Goal: Task Accomplishment & Management: Complete application form

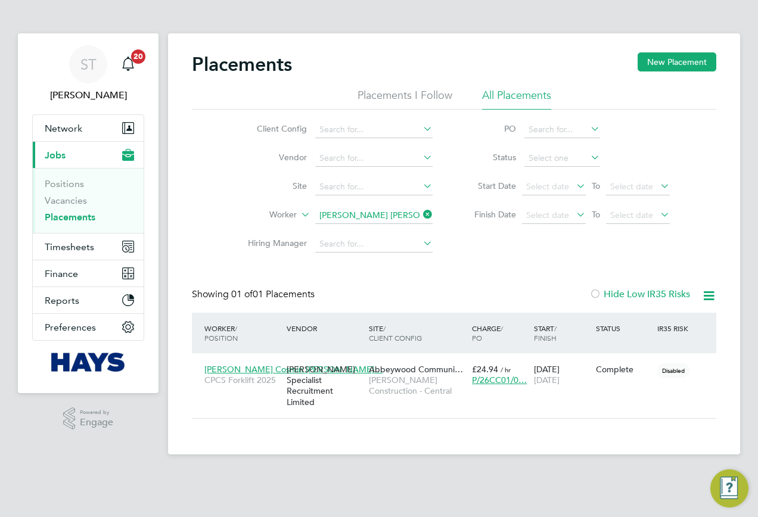
scroll to position [11, 56]
click at [60, 198] on link "Vacancies" at bounding box center [66, 200] width 42 height 11
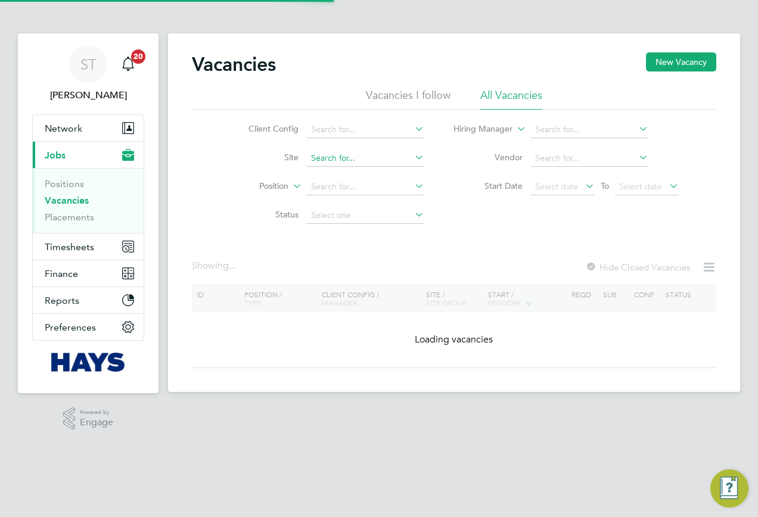
click at [330, 160] on input at bounding box center [365, 158] width 117 height 17
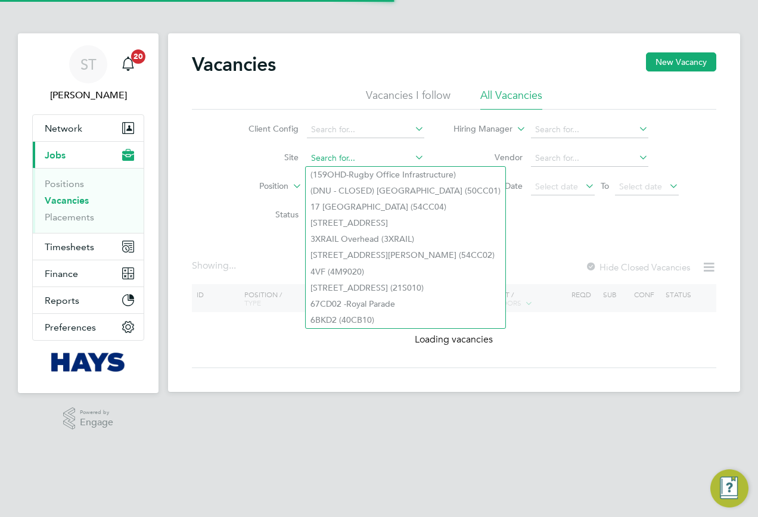
paste input "B490109"
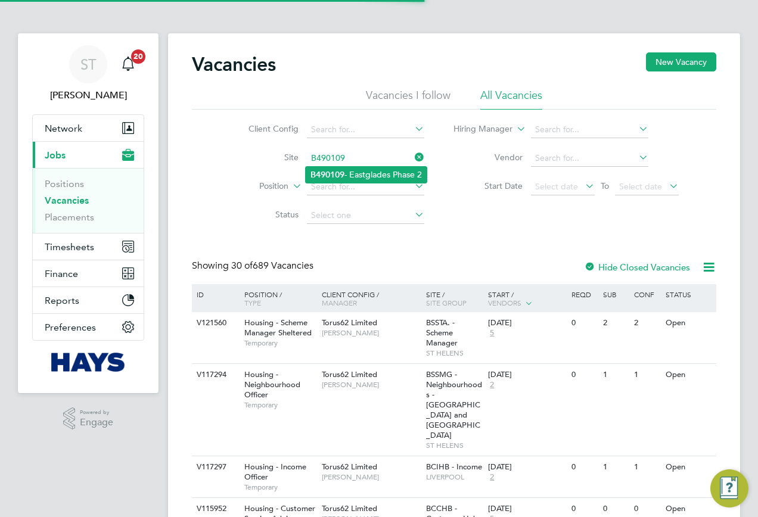
click at [353, 174] on li "B490109 - Eastglades Phase 2" at bounding box center [366, 175] width 121 height 16
type input "B490109 - Eastglades Phase 2"
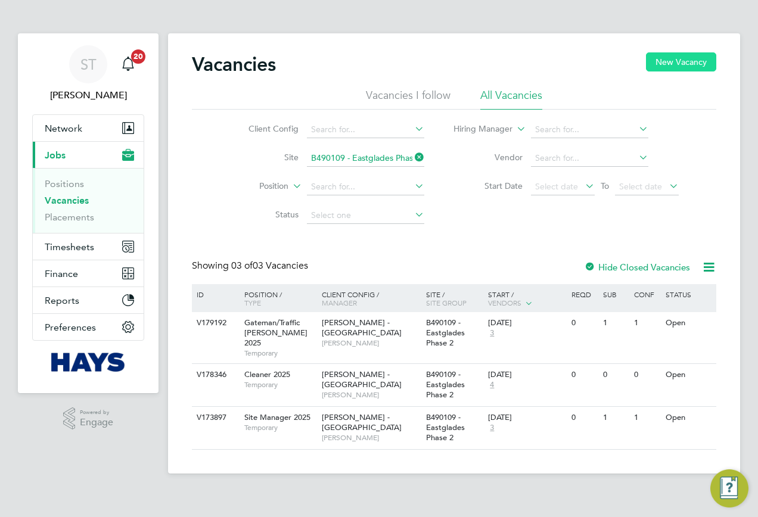
click at [655, 64] on button "New Vacancy" at bounding box center [681, 61] width 70 height 19
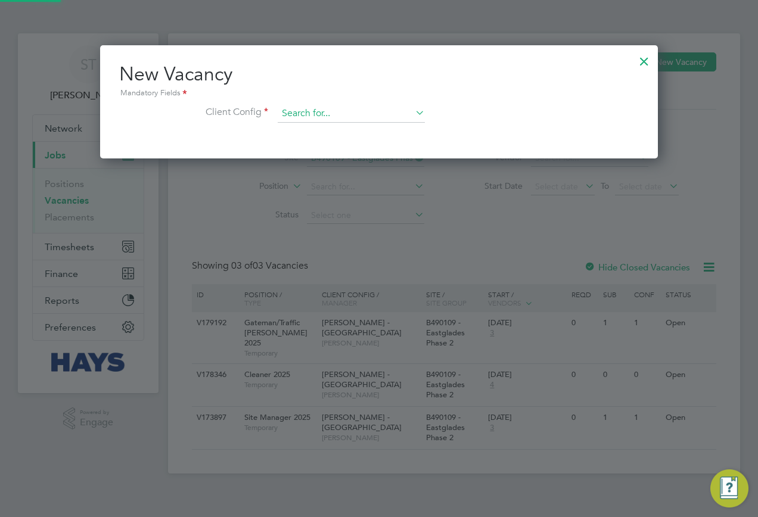
scroll to position [113, 558]
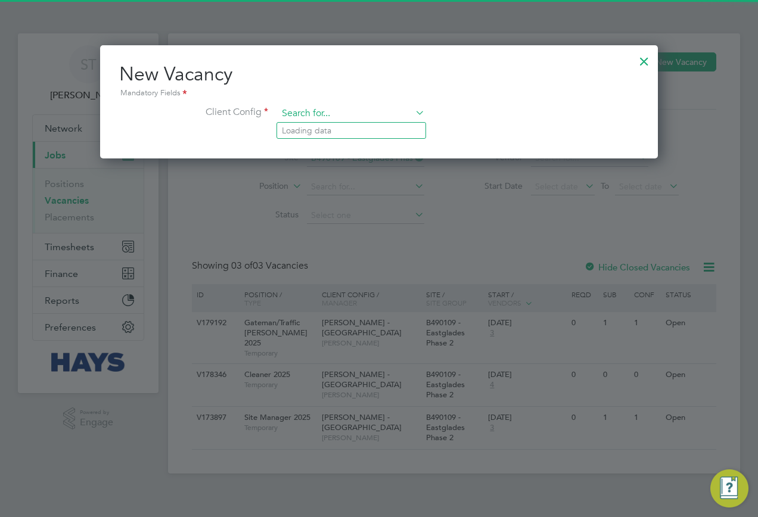
click at [353, 114] on input at bounding box center [351, 114] width 147 height 18
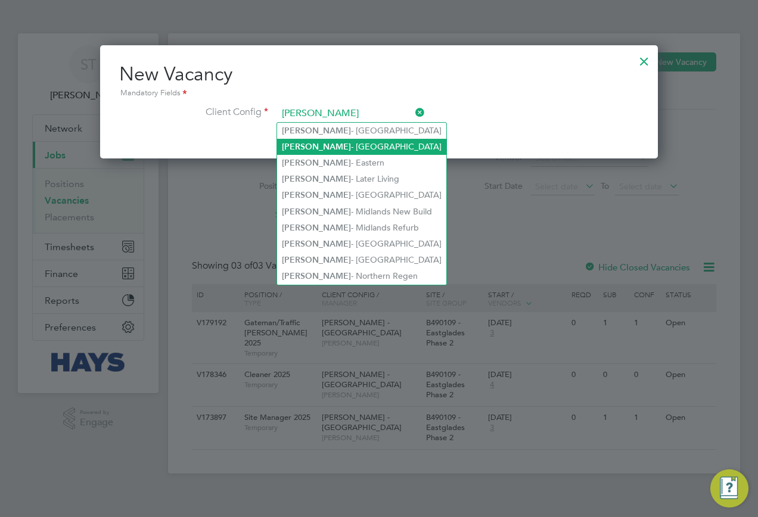
click at [368, 143] on li "Lovell - East Midlands" at bounding box center [361, 147] width 169 height 16
type input "[PERSON_NAME] - [GEOGRAPHIC_DATA]"
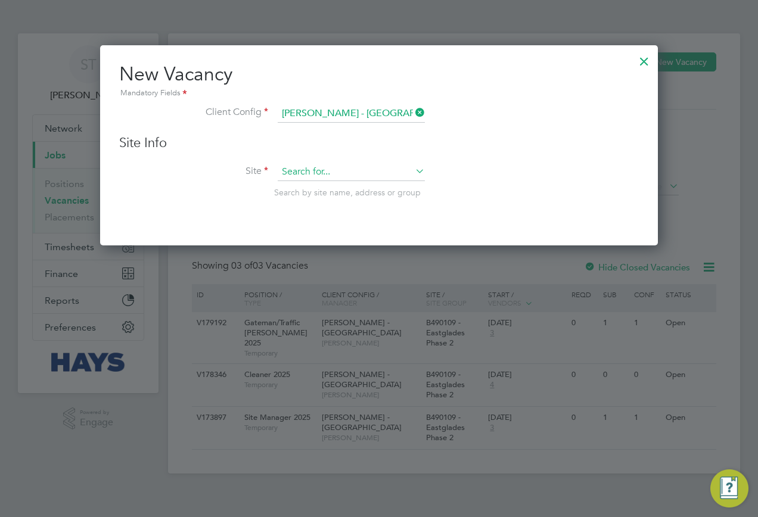
click at [278, 166] on input at bounding box center [351, 172] width 147 height 18
paste input "B490109"
click at [353, 188] on li "B490109 - Eastglades Phase 2" at bounding box center [351, 189] width 148 height 16
type input "B490109 - Eastglades Phase 2"
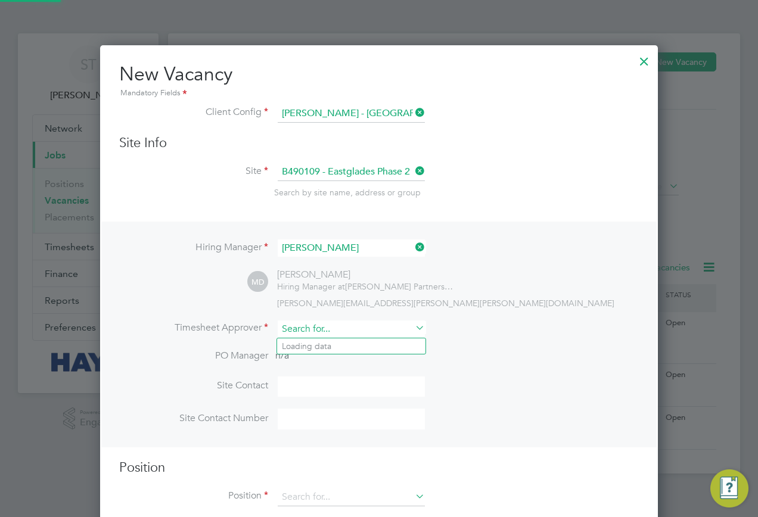
click at [321, 330] on input at bounding box center [351, 329] width 147 height 17
click at [324, 341] on li "Ricky B arton" at bounding box center [351, 346] width 148 height 16
type input "[PERSON_NAME]"
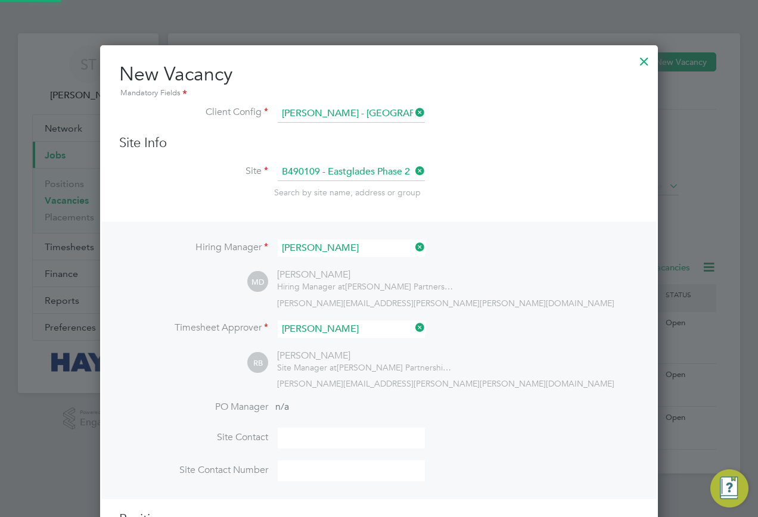
scroll to position [550, 558]
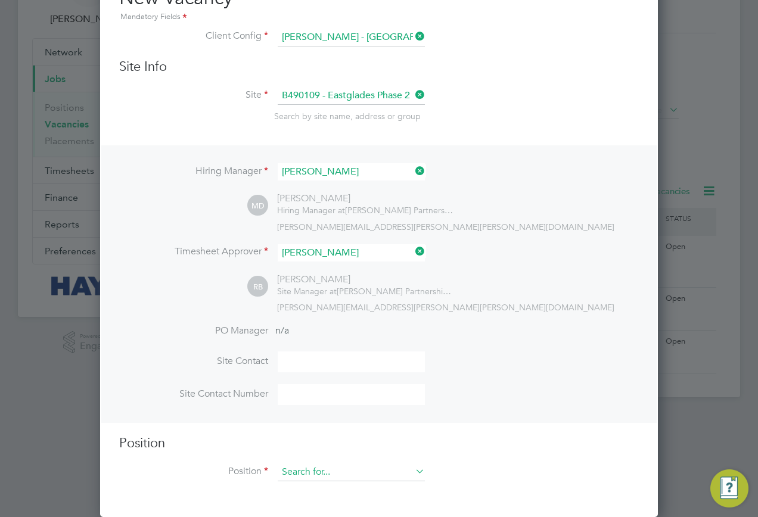
click at [326, 467] on input at bounding box center [351, 473] width 147 height 18
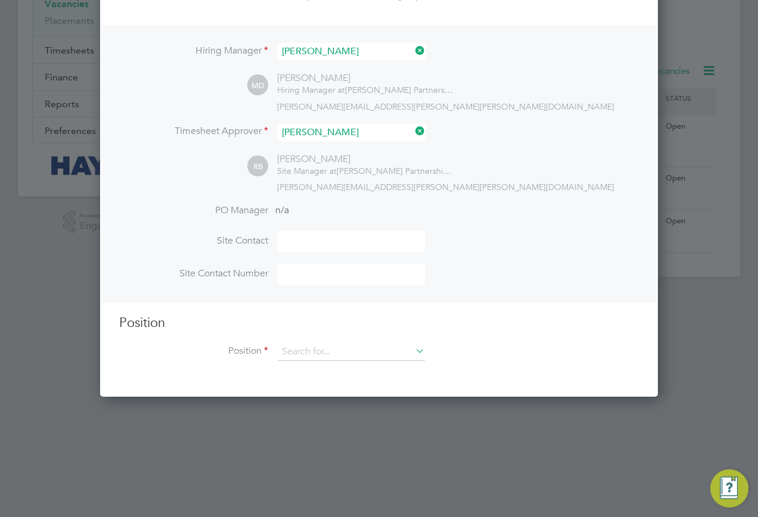
scroll to position [77, 0]
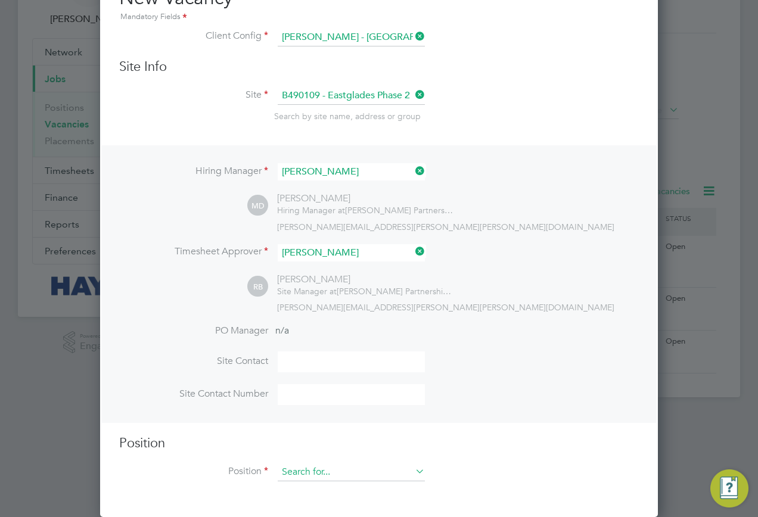
click at [304, 471] on input at bounding box center [351, 473] width 147 height 18
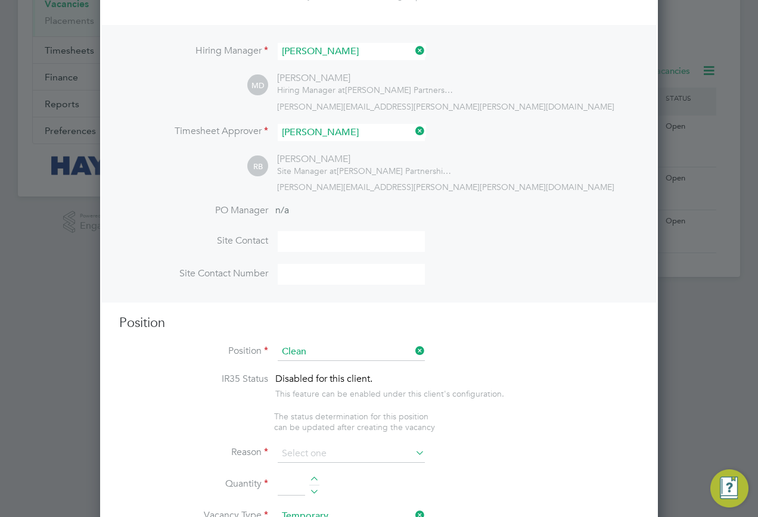
click at [347, 363] on li "Clean er 2025" at bounding box center [351, 370] width 148 height 16
type input "Cleaner 2025"
type textarea "General Cleaning duties"
click at [348, 450] on input at bounding box center [351, 454] width 147 height 18
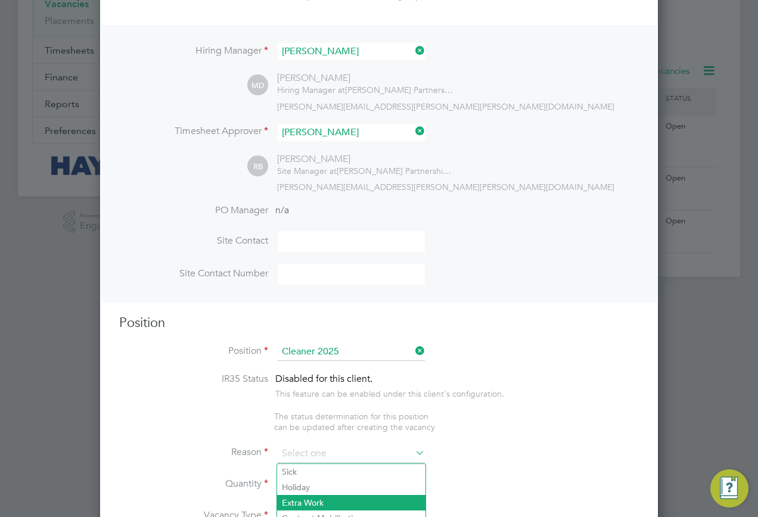
click at [310, 495] on li "Extra Work" at bounding box center [351, 502] width 148 height 15
type input "Extra Work"
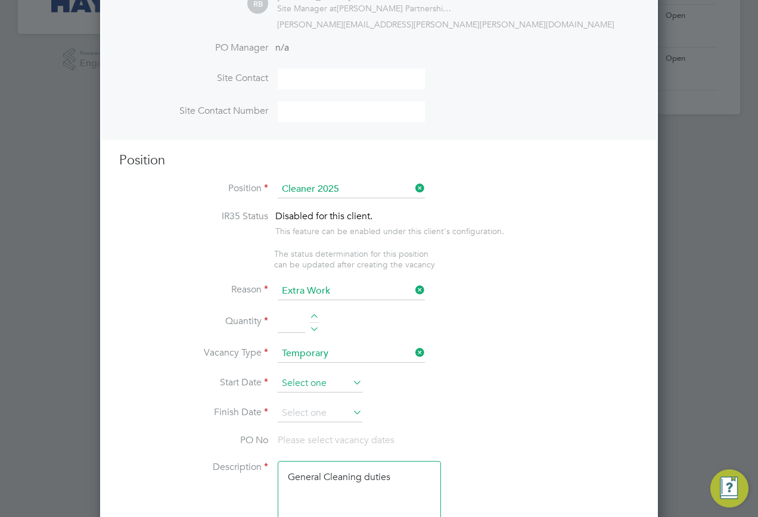
scroll to position [375, 0]
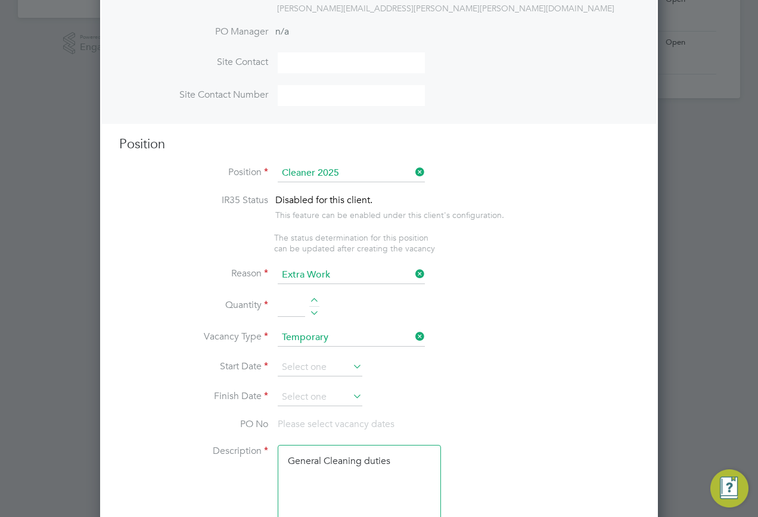
click at [284, 313] on input at bounding box center [291, 306] width 27 height 21
type input "1"
click at [325, 369] on input at bounding box center [320, 368] width 85 height 18
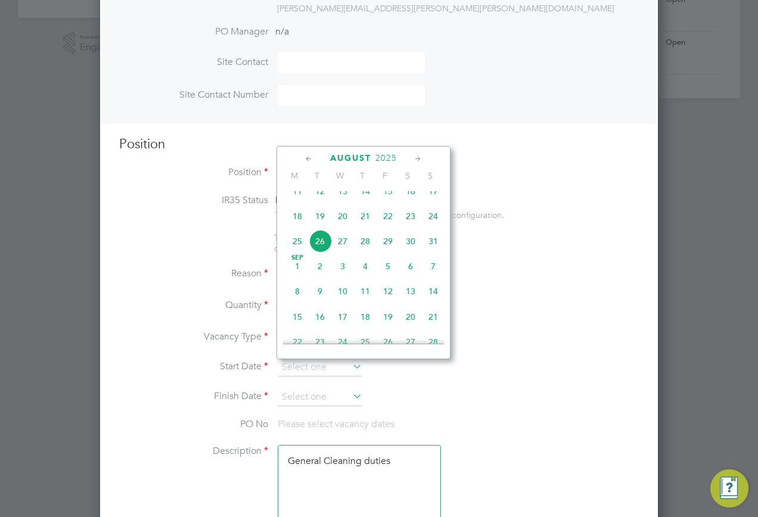
click at [318, 253] on span "26" at bounding box center [320, 241] width 23 height 23
type input "26 Aug 2025"
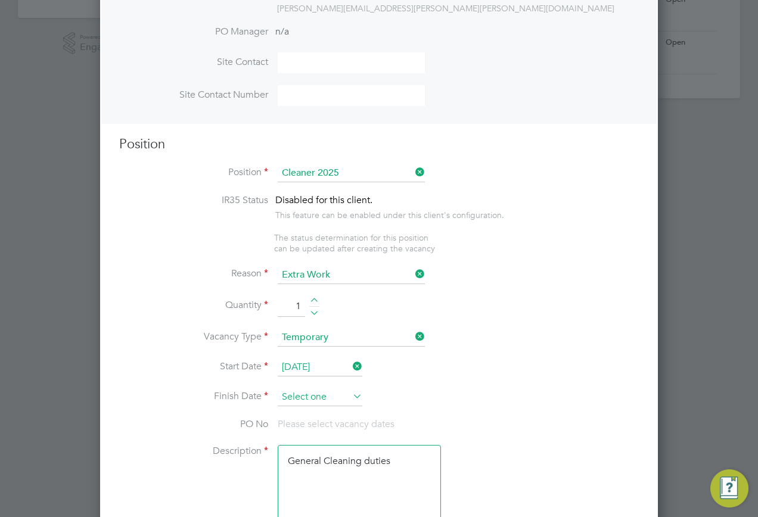
click at [329, 405] on input at bounding box center [320, 397] width 85 height 18
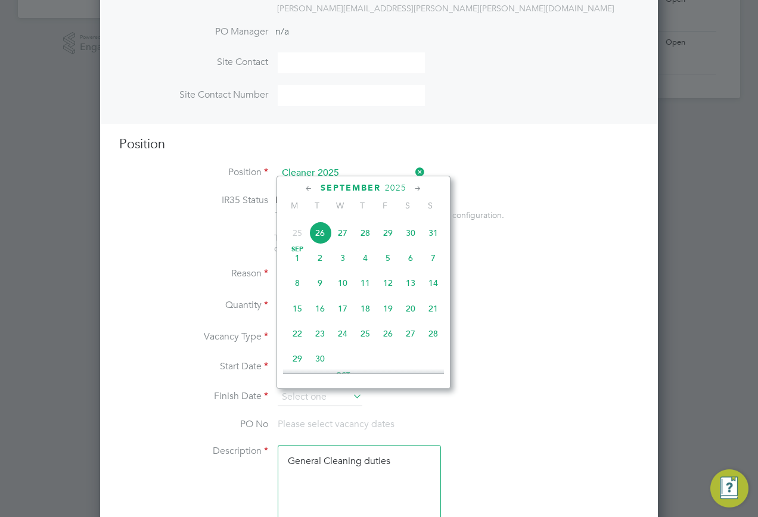
scroll to position [524, 0]
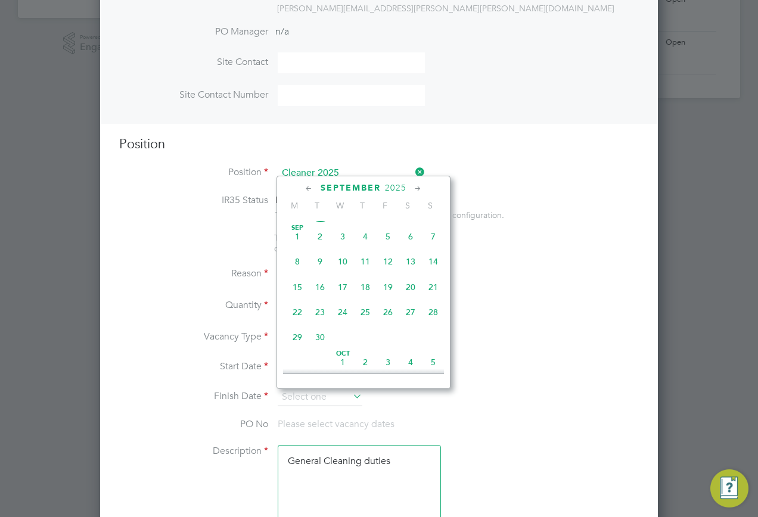
click at [316, 324] on span "23" at bounding box center [320, 312] width 23 height 23
type input "23 Sep 2025"
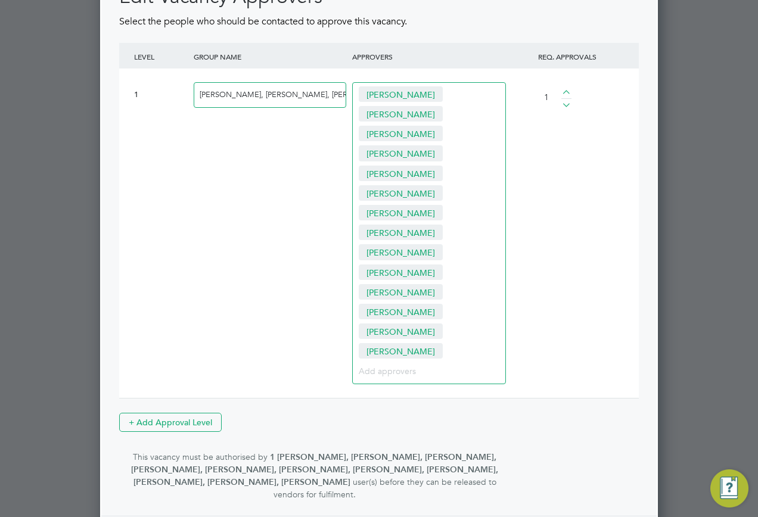
scroll to position [1679, 0]
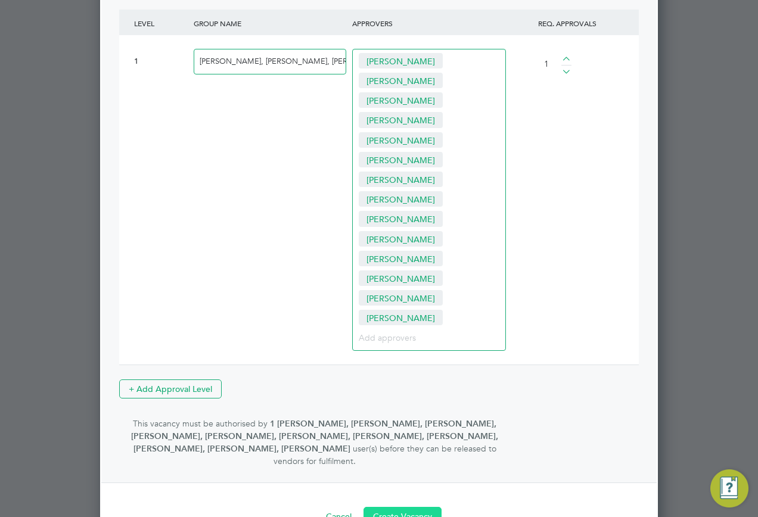
click at [416, 507] on button "Create Vacancy" at bounding box center [402, 516] width 78 height 19
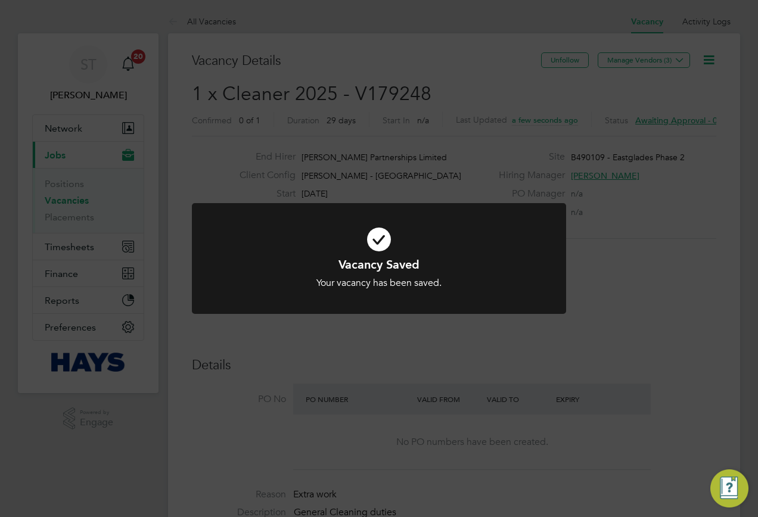
click at [452, 335] on div "Vacancy Saved Your vacancy has been saved. Cancel Okay" at bounding box center [379, 258] width 758 height 517
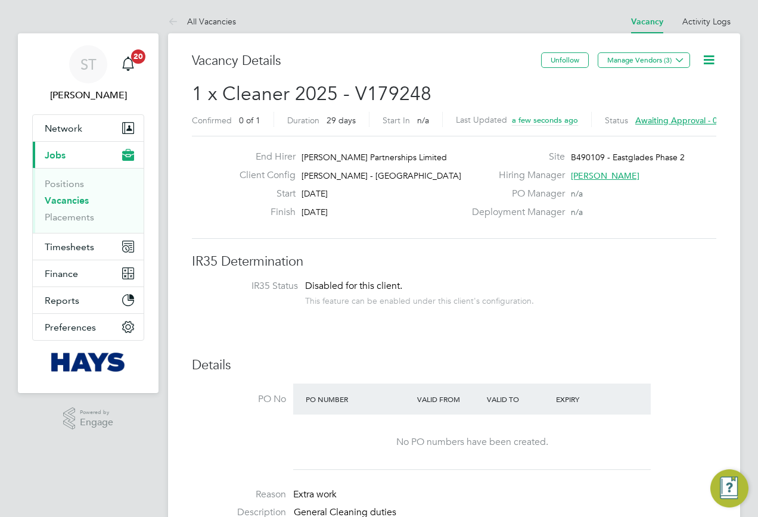
click at [648, 121] on span "Awaiting approval - 0/1" at bounding box center [680, 120] width 90 height 11
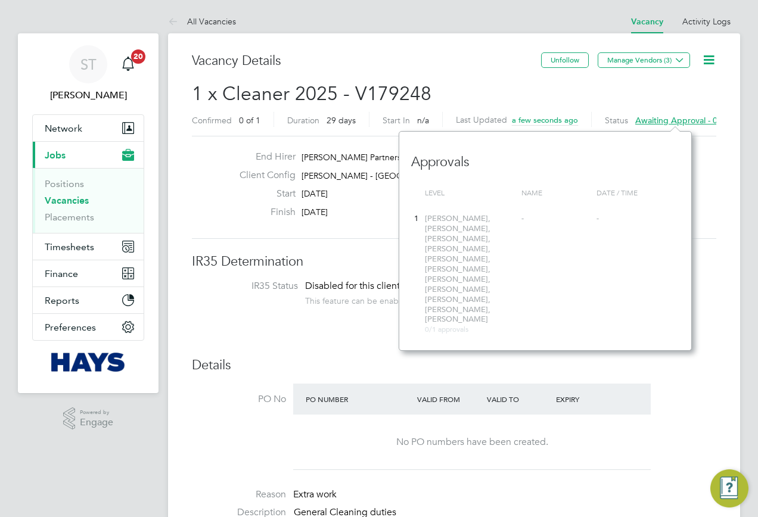
click at [533, 88] on h2 "1 x Cleaner 2025 - V179248 Confirmed 0 of 1 Duration 29 days Start In n/a Last …" at bounding box center [454, 107] width 524 height 50
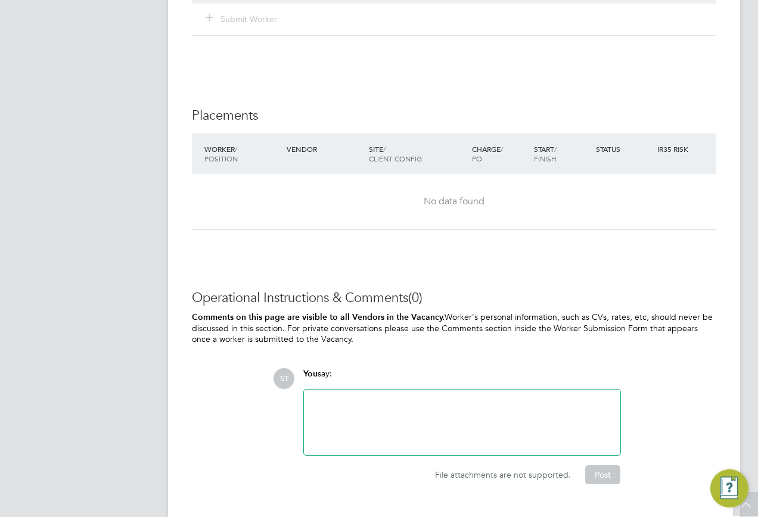
click at [368, 403] on div at bounding box center [462, 422] width 302 height 51
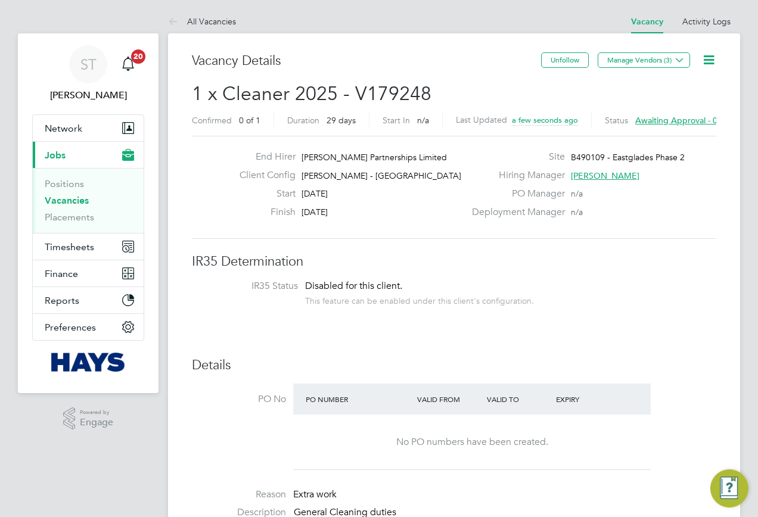
click at [705, 60] on icon at bounding box center [708, 59] width 15 height 15
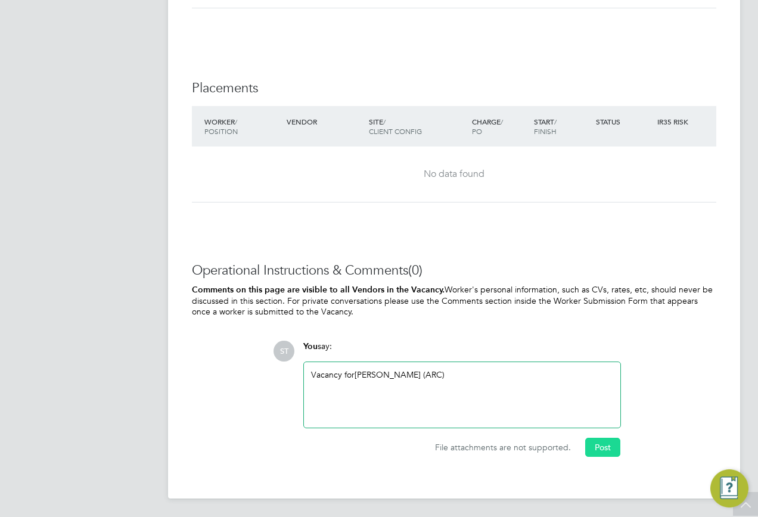
click at [602, 447] on button "Post" at bounding box center [602, 447] width 35 height 19
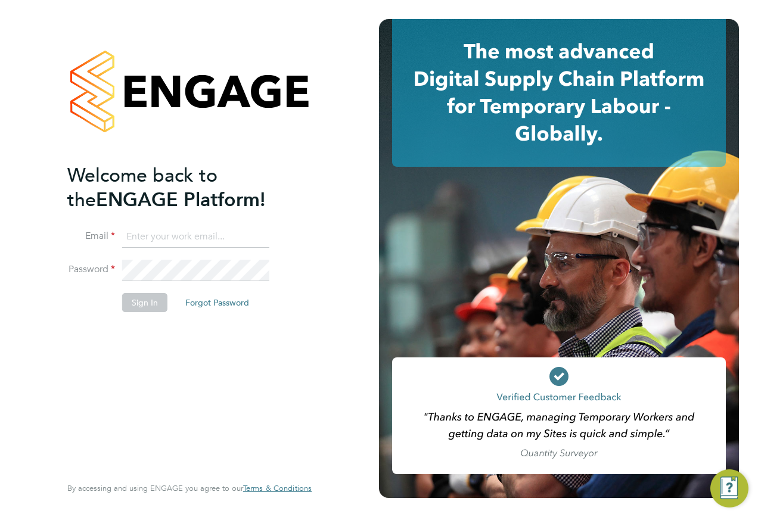
click at [188, 236] on input at bounding box center [195, 236] width 147 height 21
type input "[EMAIL_ADDRESS][PERSON_NAME][DOMAIN_NAME]"
click at [239, 284] on li "Password" at bounding box center [183, 276] width 232 height 33
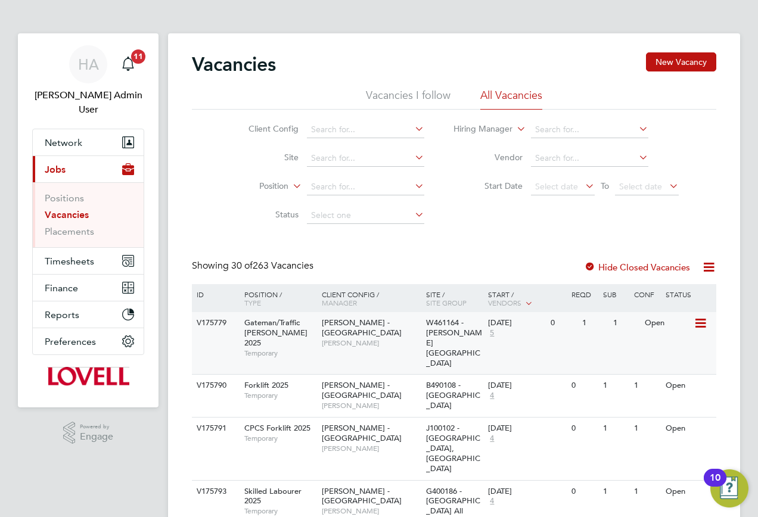
click at [216, 320] on div "V175779" at bounding box center [215, 323] width 42 height 22
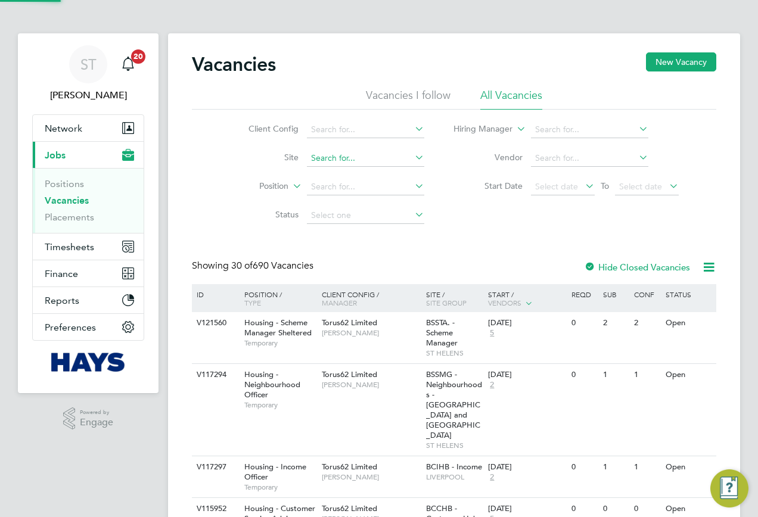
click at [329, 164] on input at bounding box center [365, 158] width 117 height 17
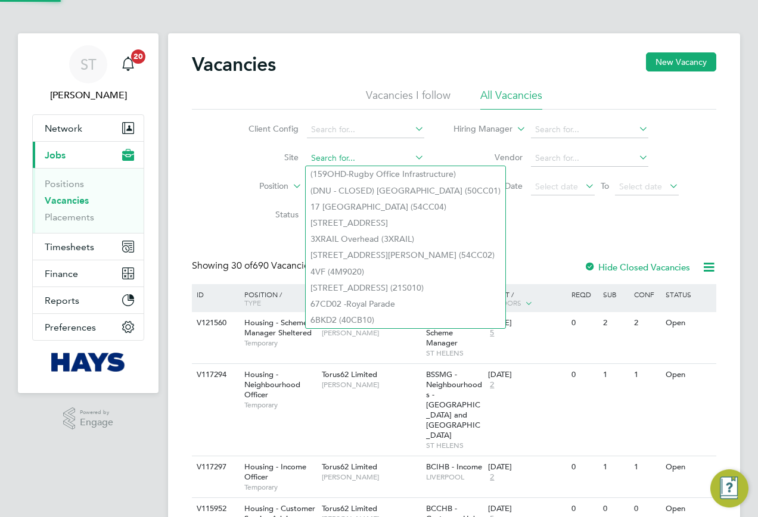
paste input "B490109"
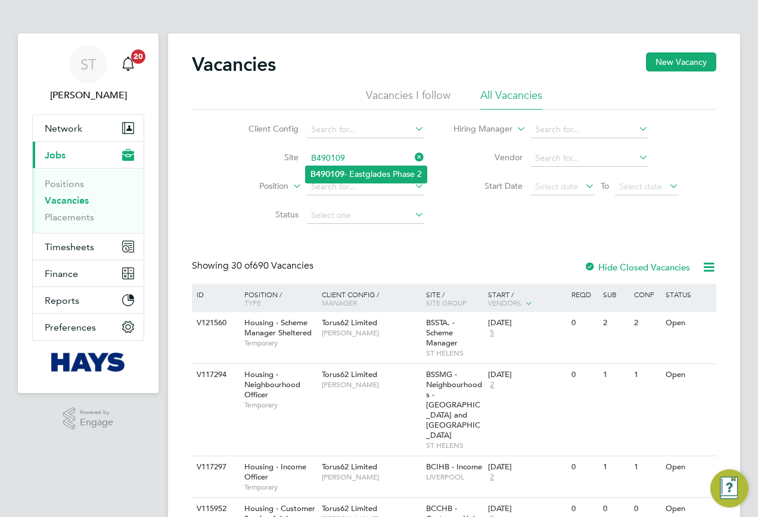
click at [371, 175] on li "B490109 - Eastglades Phase 2" at bounding box center [366, 174] width 121 height 16
type input "B490109 - Eastglades Phase 2"
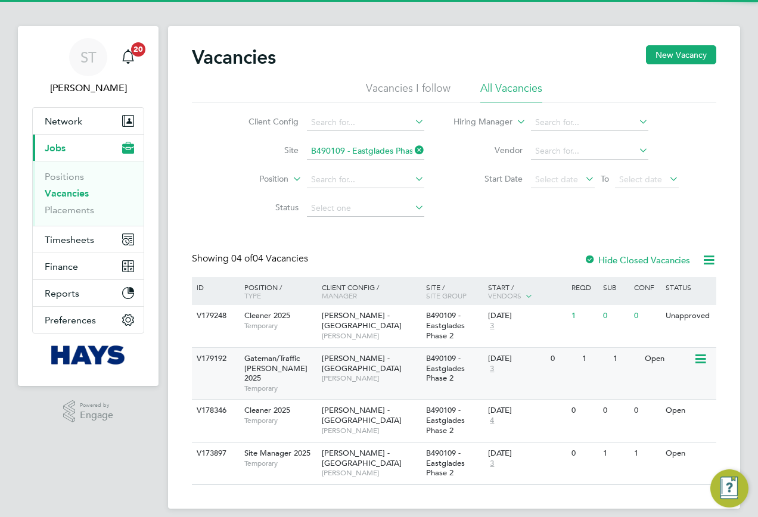
scroll to position [9, 0]
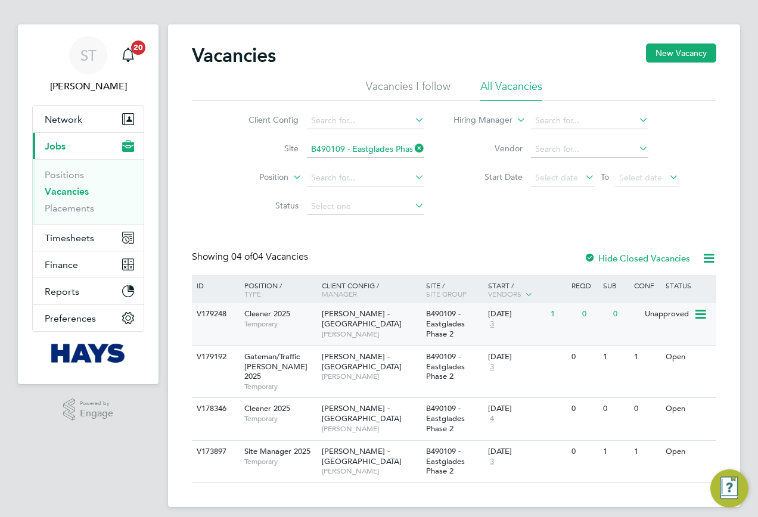
click at [512, 328] on div "26 Aug 2025 3" at bounding box center [516, 319] width 63 height 32
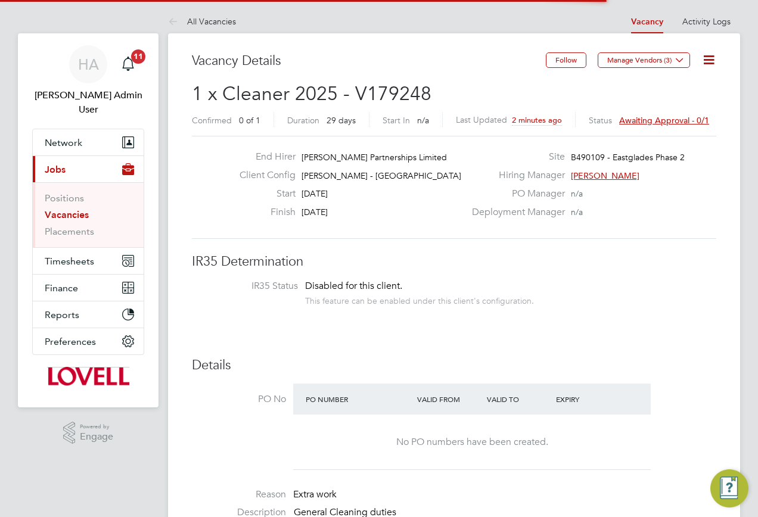
scroll to position [35, 83]
click at [622, 114] on div "Status Awaiting approval - 0/1" at bounding box center [649, 119] width 120 height 15
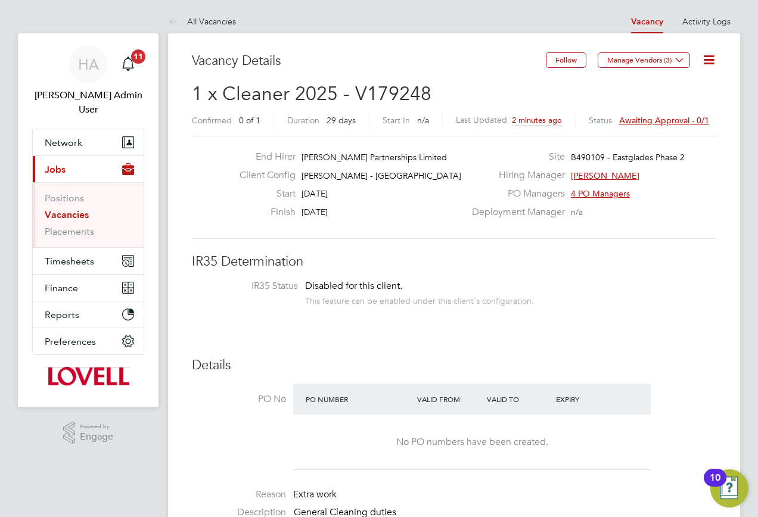
click at [632, 123] on span "Awaiting approval - 0/1" at bounding box center [664, 120] width 90 height 11
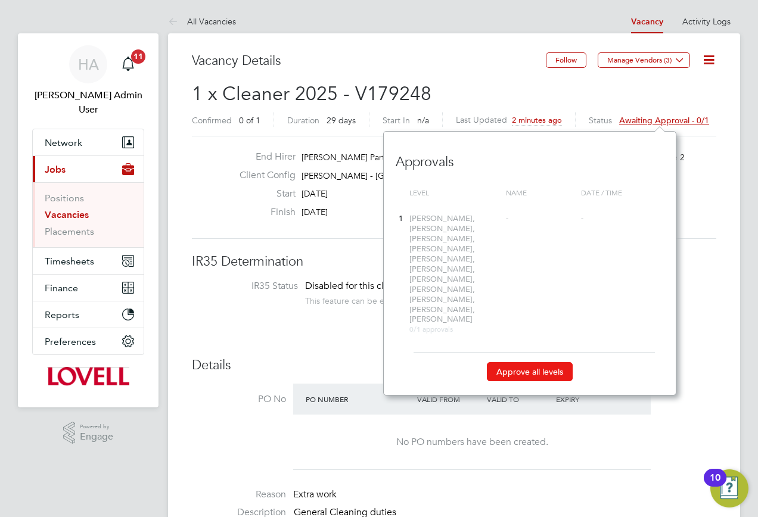
click at [546, 362] on button "Approve all levels" at bounding box center [530, 371] width 86 height 19
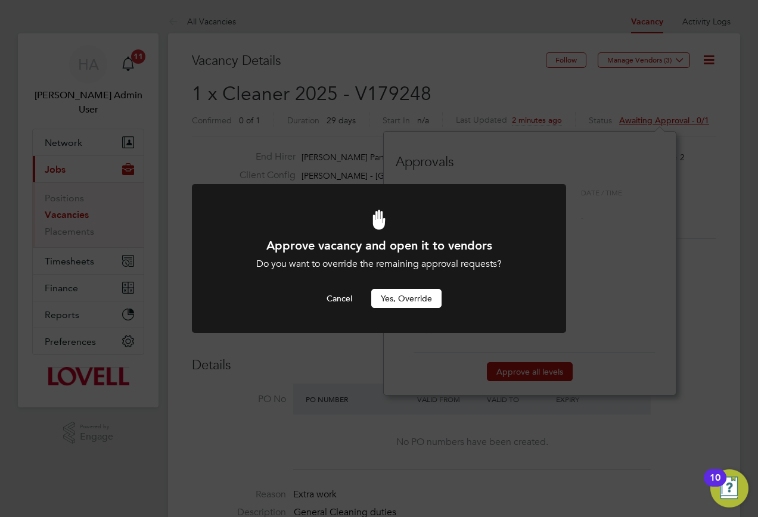
click at [417, 303] on button "Yes, Override" at bounding box center [406, 298] width 70 height 19
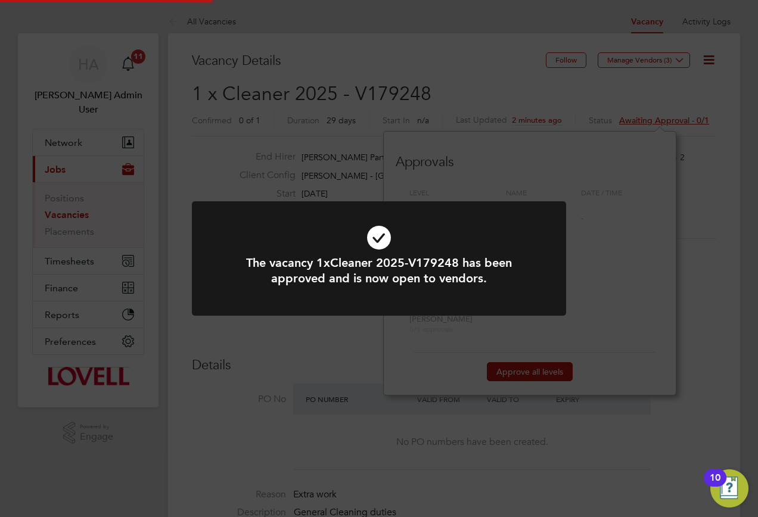
click at [714, 20] on div "The vacancy 1xCleaner 2025-V179248 has been approved and is now open to vendors…" at bounding box center [379, 258] width 758 height 517
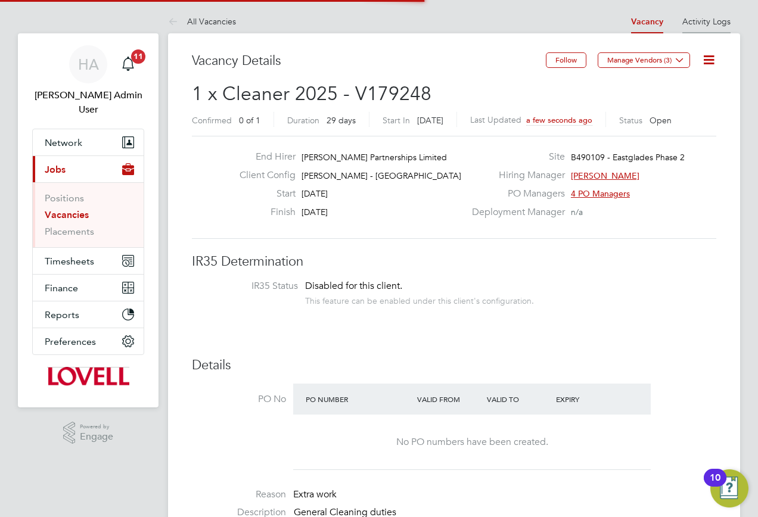
click at [726, 24] on link "Activity Logs" at bounding box center [706, 21] width 48 height 11
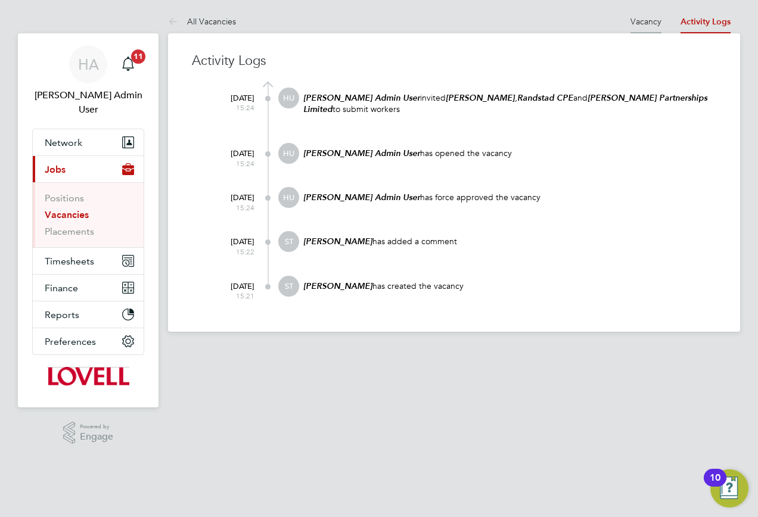
click at [641, 17] on link "Vacancy" at bounding box center [645, 21] width 31 height 11
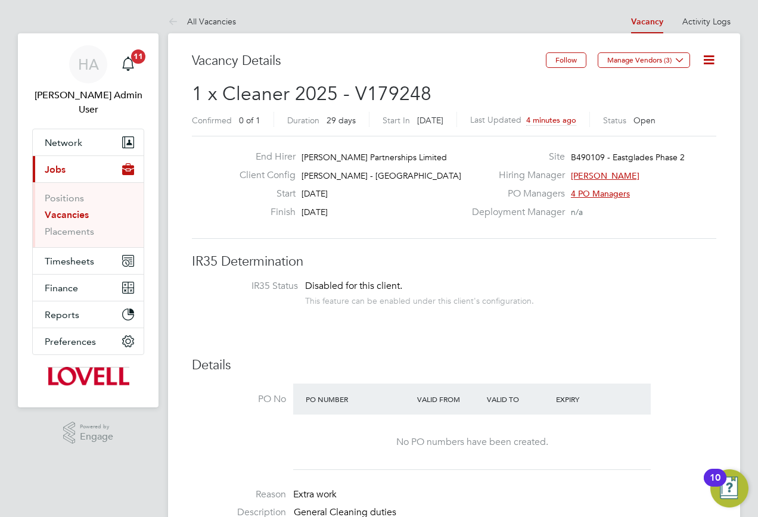
drag, startPoint x: 62, startPoint y: 201, endPoint x: 71, endPoint y: 174, distance: 28.3
click at [62, 209] on link "Vacancies" at bounding box center [67, 214] width 44 height 11
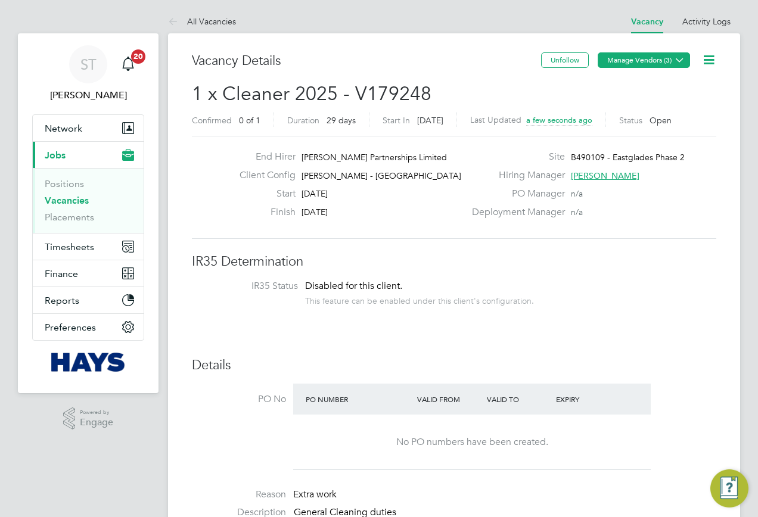
click at [668, 65] on button "Manage Vendors (3)" at bounding box center [644, 59] width 92 height 15
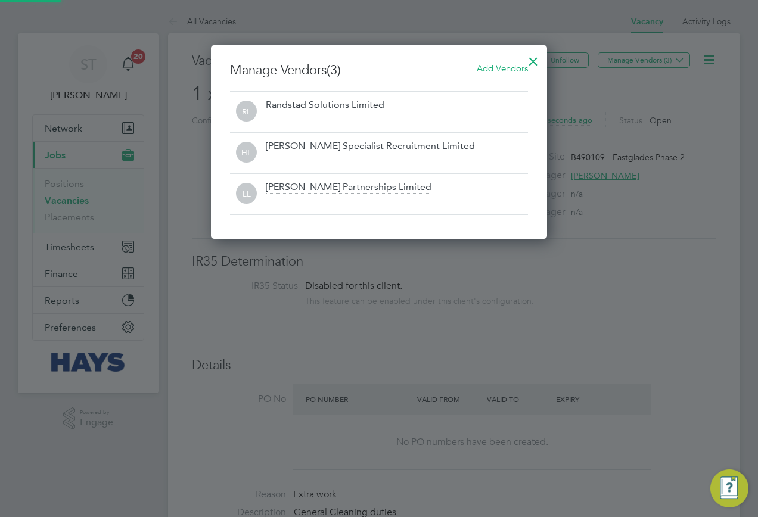
scroll to position [194, 337]
click at [532, 60] on div at bounding box center [532, 58] width 21 height 21
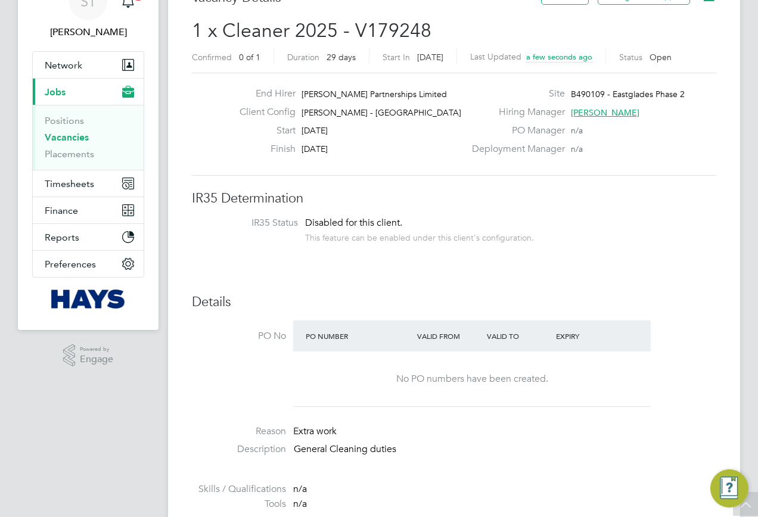
scroll to position [0, 0]
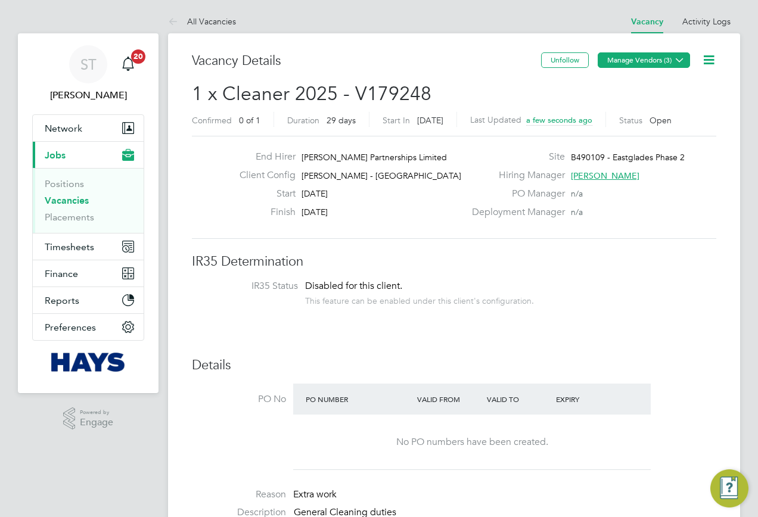
click at [664, 59] on button "Manage Vendors (3)" at bounding box center [644, 59] width 92 height 15
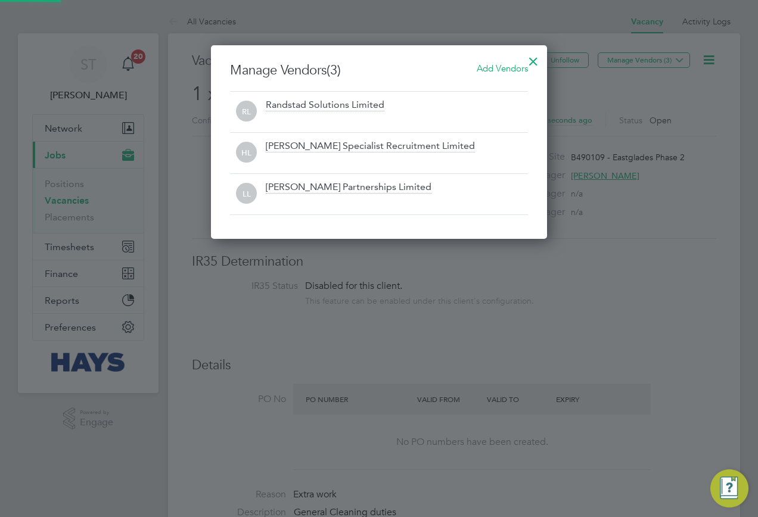
click at [496, 70] on span "Add Vendors" at bounding box center [502, 68] width 51 height 11
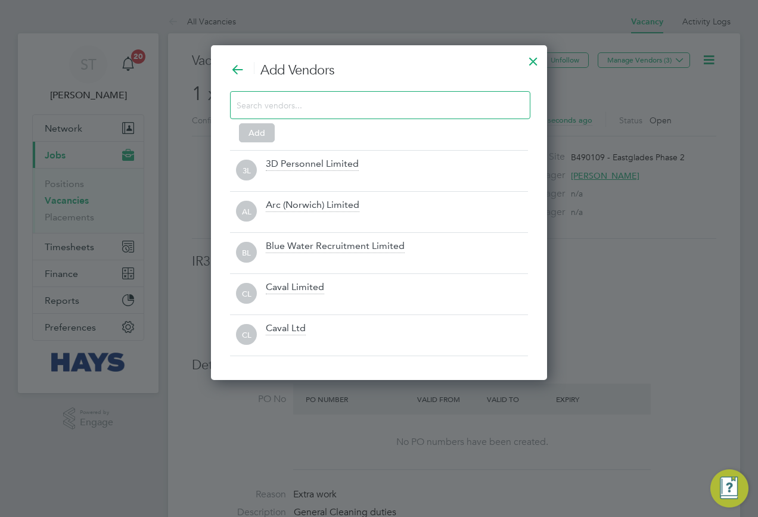
scroll to position [335, 337]
click at [365, 101] on input at bounding box center [371, 104] width 268 height 15
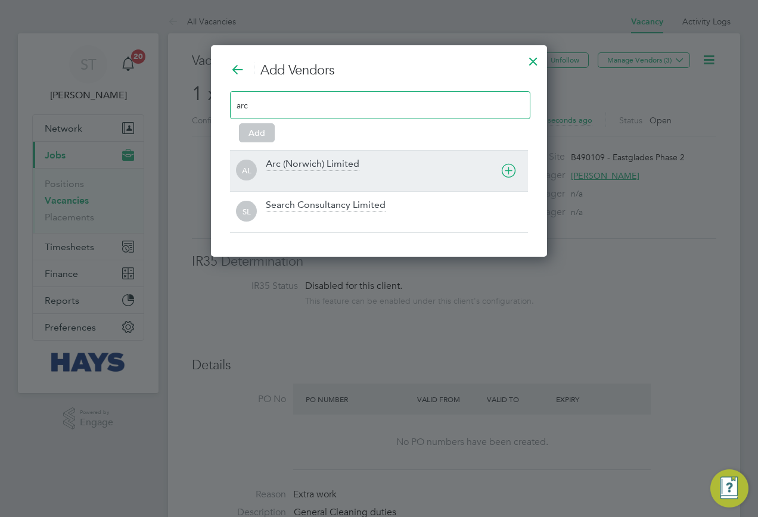
type input "arc"
click at [325, 169] on div "Arc (Norwich) Limited" at bounding box center [313, 164] width 94 height 13
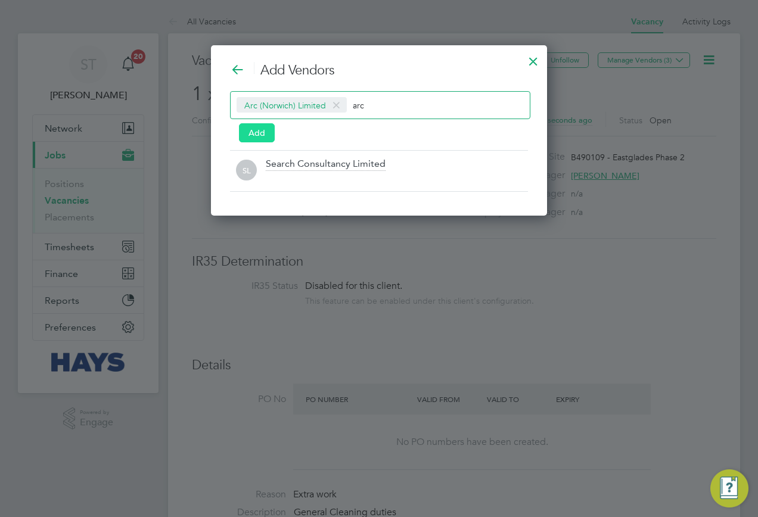
click at [255, 136] on button "Add" at bounding box center [257, 132] width 36 height 19
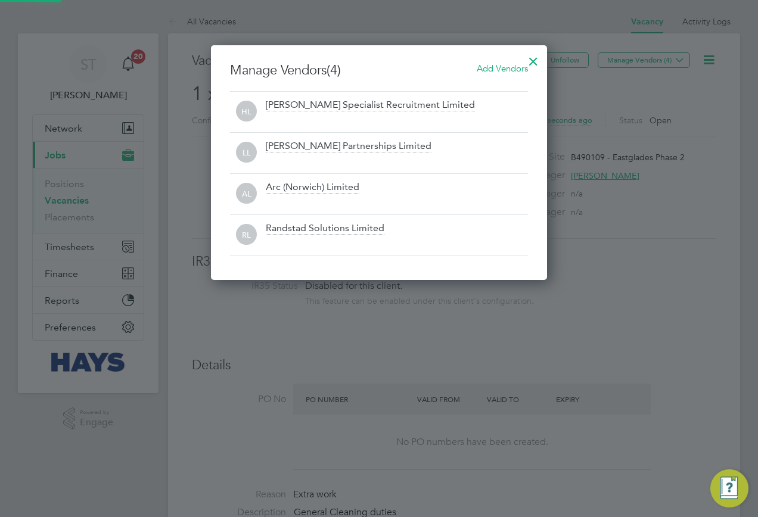
scroll to position [235, 337]
click at [540, 60] on div at bounding box center [532, 58] width 21 height 21
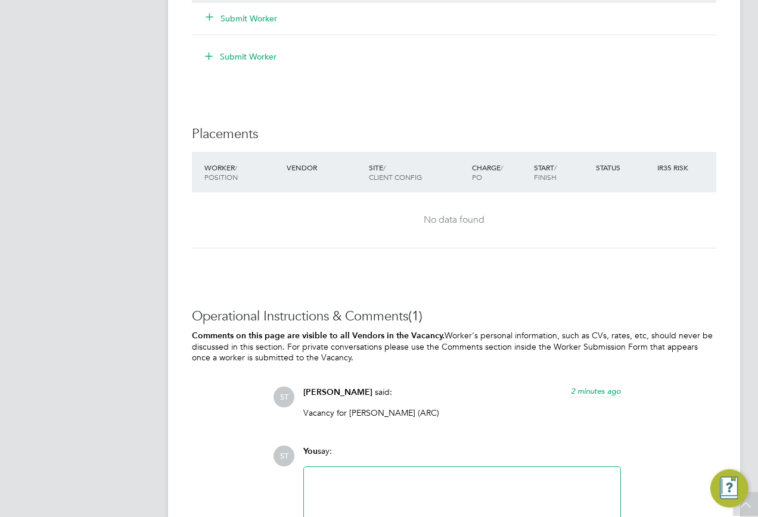
scroll to position [1059, 0]
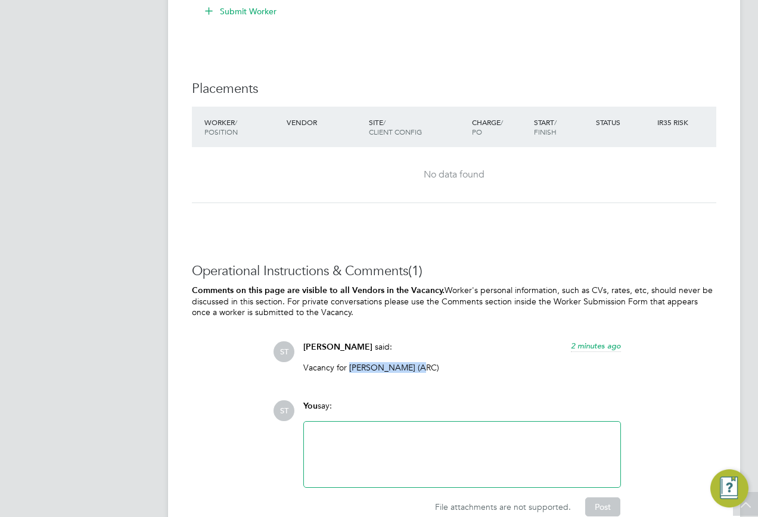
drag, startPoint x: 347, startPoint y: 363, endPoint x: 414, endPoint y: 368, distance: 66.9
click at [414, 368] on p "Vacancy for Maurice Chimeura (ARC)" at bounding box center [462, 367] width 318 height 11
copy p "Maurice Chimeura"
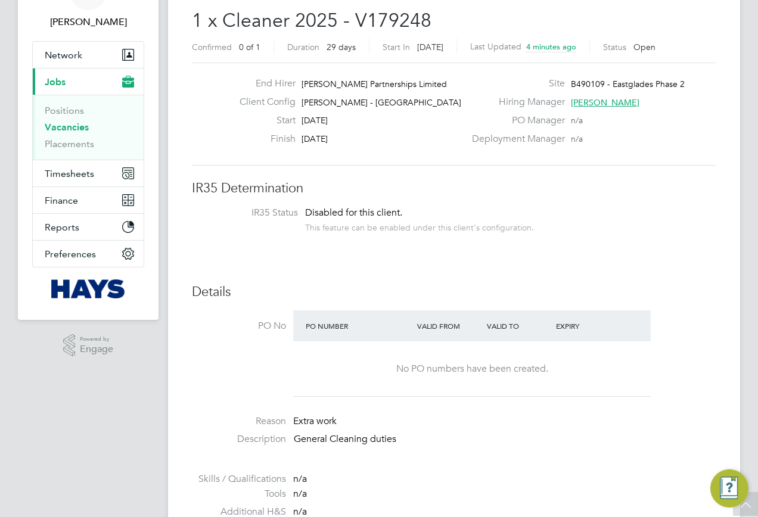
scroll to position [0, 0]
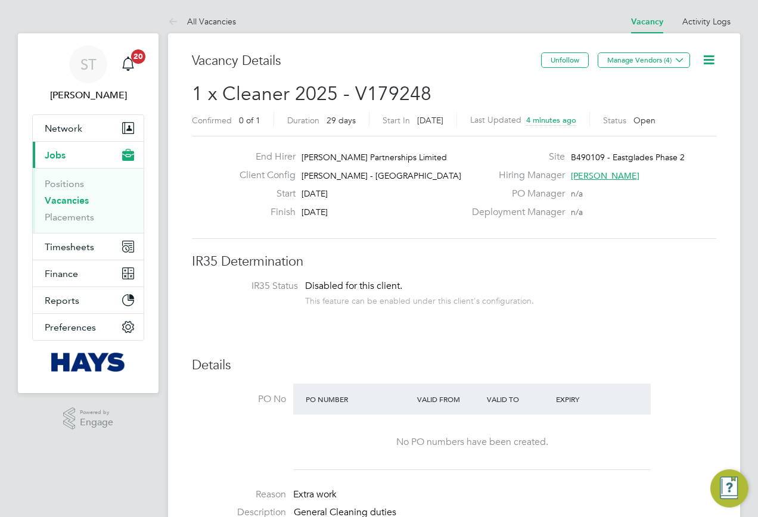
drag, startPoint x: 82, startPoint y: 201, endPoint x: 99, endPoint y: 176, distance: 30.4
click at [82, 201] on link "Vacancies" at bounding box center [67, 200] width 44 height 11
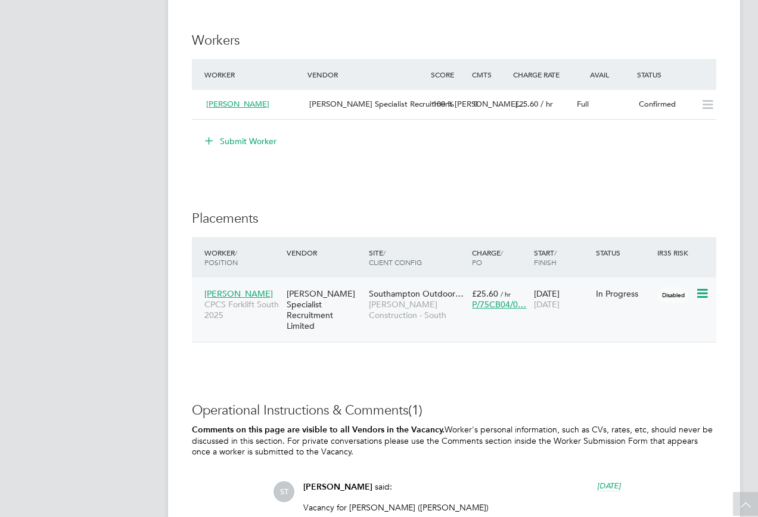
scroll to position [894, 0]
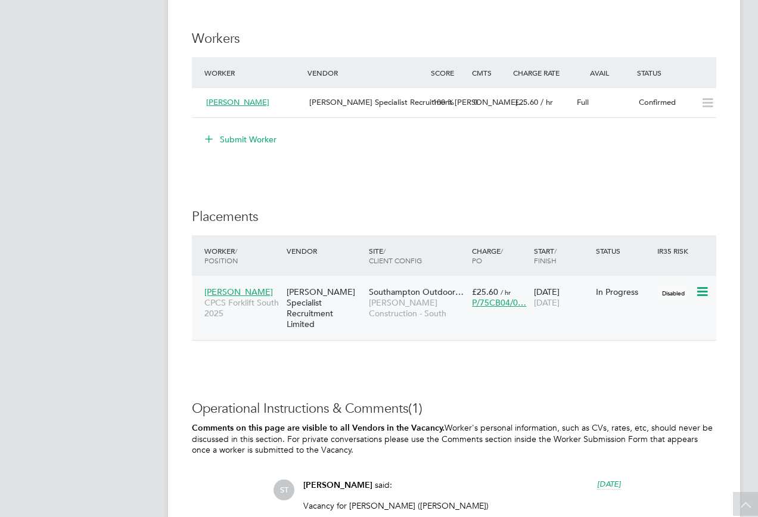
click at [239, 294] on span "Andrew Phear" at bounding box center [238, 292] width 69 height 11
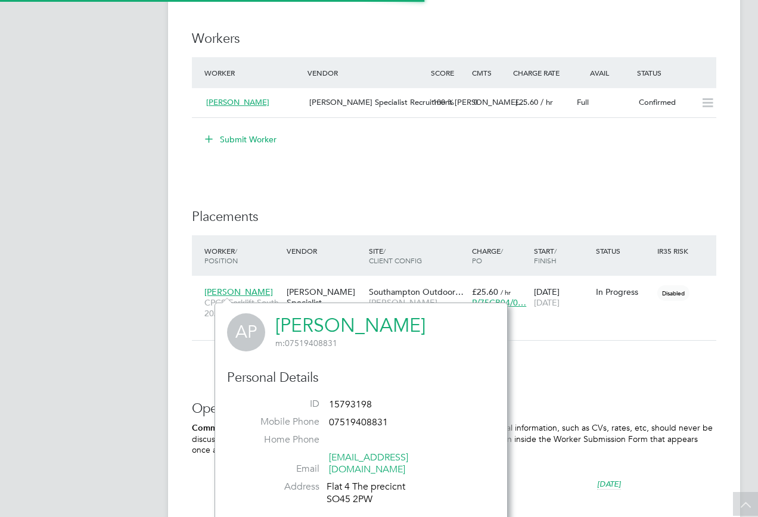
scroll to position [307, 292]
click at [303, 328] on link "Andrew Phear" at bounding box center [350, 325] width 150 height 23
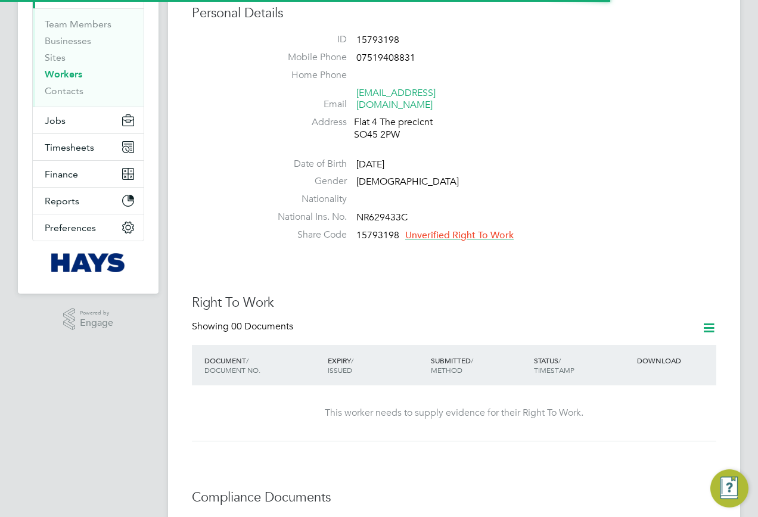
scroll to position [298, 0]
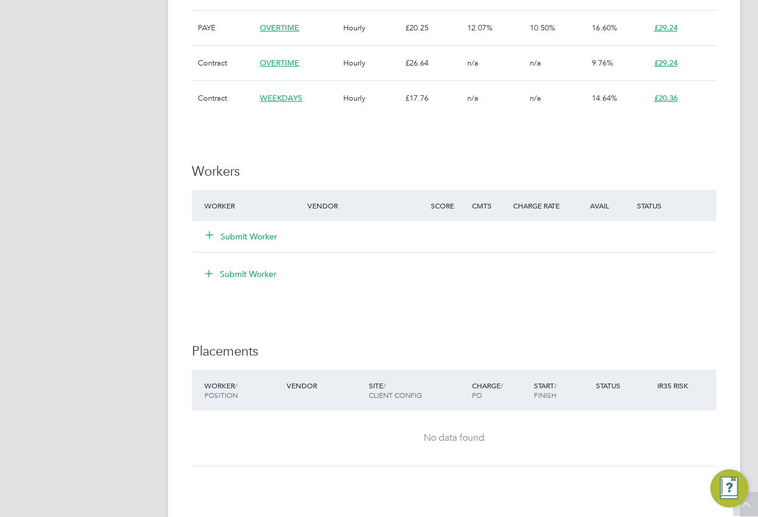
scroll to position [894, 0]
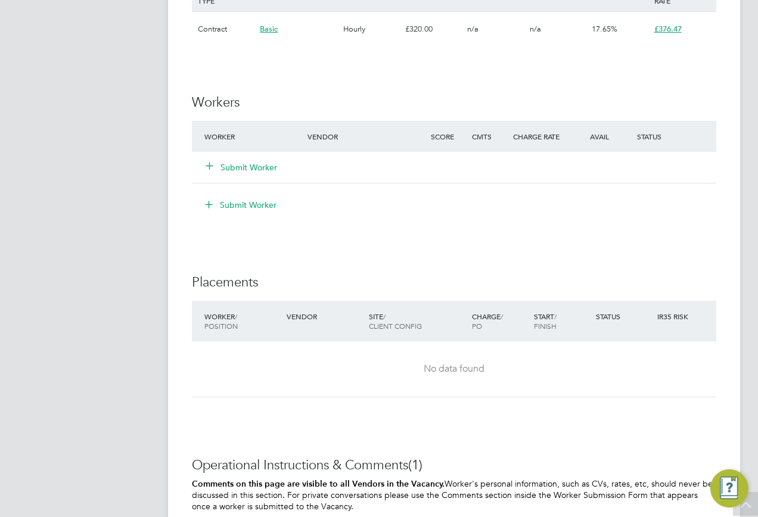
scroll to position [834, 0]
